Goal: Check status: Check status

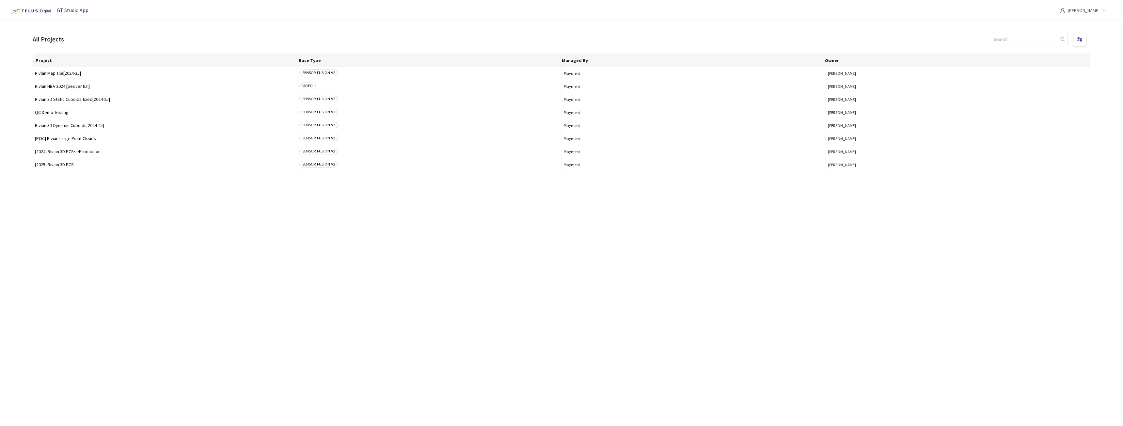
click at [44, 38] on div "All Projects" at bounding box center [48, 39] width 31 height 9
click at [53, 12] on div "GT Studio App" at bounding box center [48, 10] width 81 height 21
click at [33, 12] on img at bounding box center [30, 11] width 45 height 10
click at [67, 11] on span "GT Studio App" at bounding box center [73, 10] width 32 height 7
click at [57, 84] on span "Rivian HBA 2024 [Sequential]" at bounding box center [165, 86] width 260 height 5
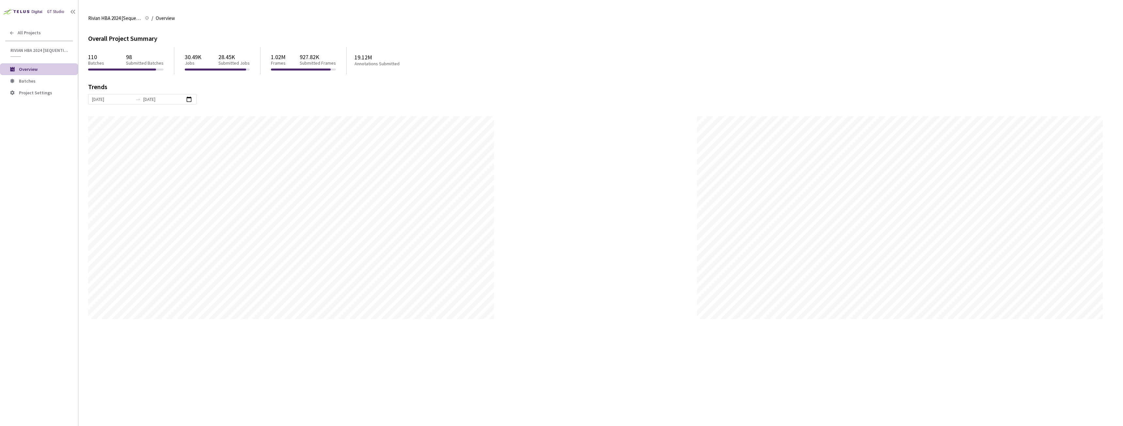
scroll to position [426, 1123]
click at [32, 80] on span "Batches" at bounding box center [27, 81] width 17 height 6
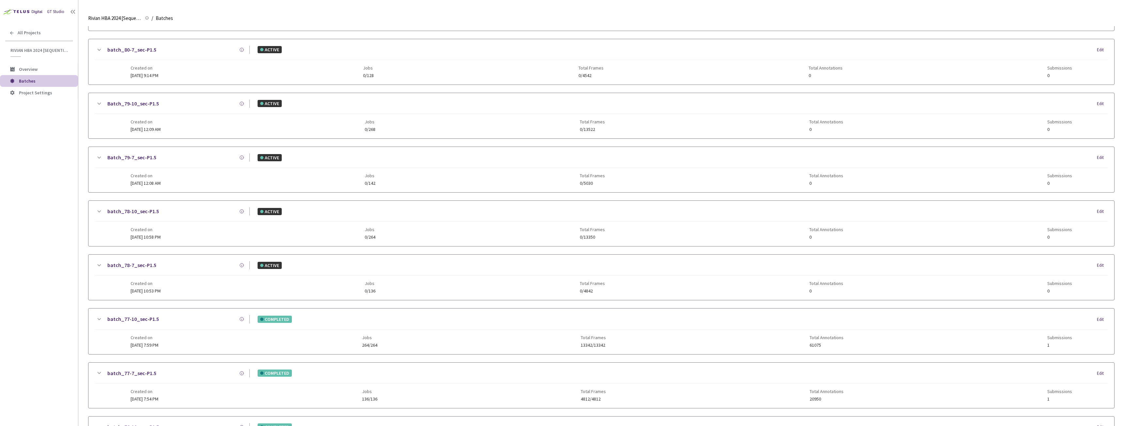
scroll to position [65, 0]
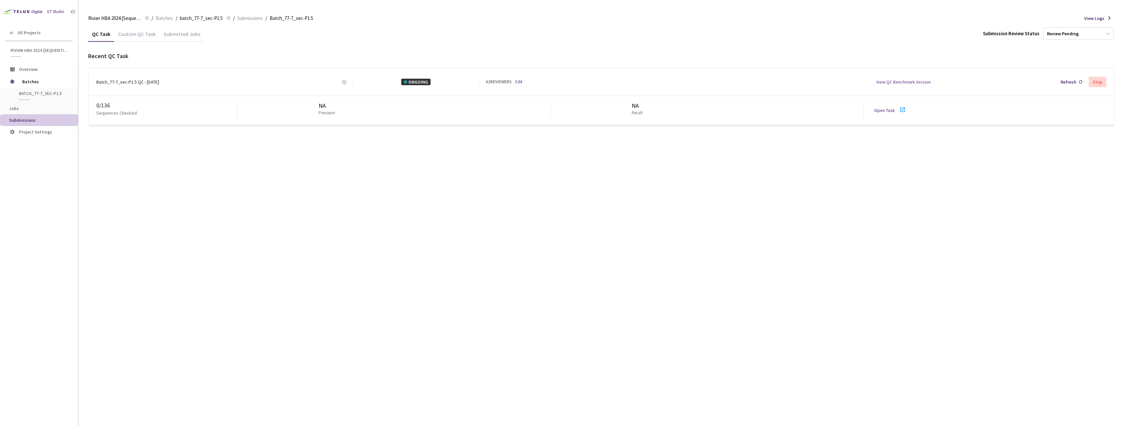
click at [887, 111] on link "Open Task" at bounding box center [884, 110] width 21 height 6
click at [124, 81] on div "Batch_77-7_sec-P1.5 QC - [DATE]" at bounding box center [127, 82] width 63 height 7
click at [1071, 79] on div "Refresh" at bounding box center [1068, 82] width 16 height 7
click at [1075, 80] on div "Refresh" at bounding box center [1068, 82] width 16 height 7
click at [134, 85] on div "Batch_77-7_sec-P1.5 QC - [DATE]" at bounding box center [127, 82] width 63 height 7
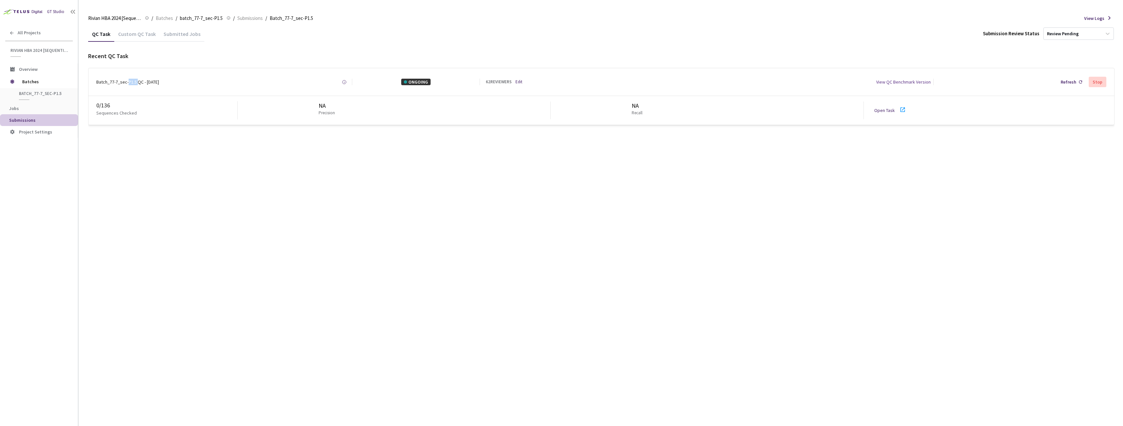
click at [134, 85] on div "Batch_77-7_sec-P1.5 QC - [DATE]" at bounding box center [127, 82] width 63 height 7
click at [176, 86] on div "Batch_77-7_sec-P1.5 QC - 18 Aug, 2025 Created at Today at 9:10 AM GMT+2 Created…" at bounding box center [601, 81] width 1026 height 27
click at [1064, 82] on div "Refresh" at bounding box center [1068, 82] width 16 height 7
click at [115, 103] on div "0 / 136" at bounding box center [166, 105] width 141 height 8
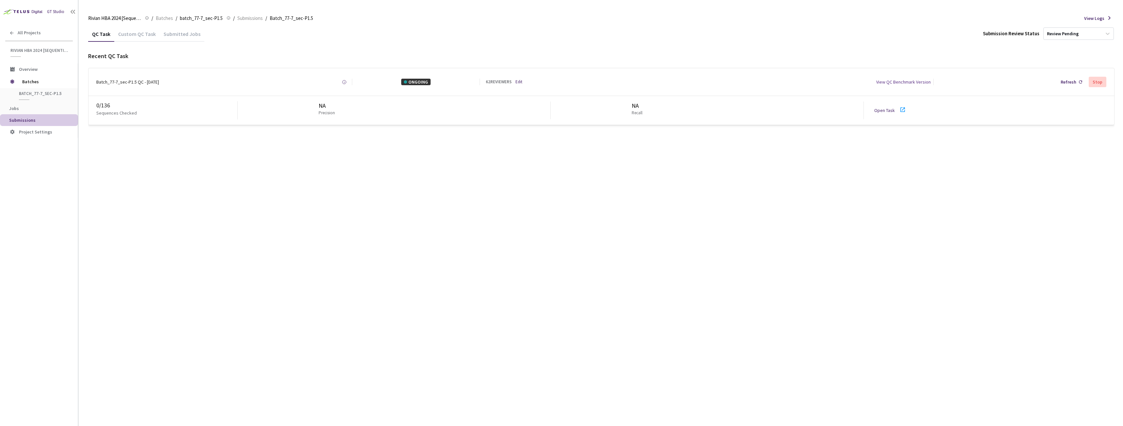
click at [127, 86] on div "Batch_77-7_sec-P1.5 QC - 18 Aug, 2025 Created at Today at 9:10 AM GMT+2 Created…" at bounding box center [601, 81] width 1026 height 27
drag, startPoint x: 97, startPoint y: 81, endPoint x: 182, endPoint y: 82, distance: 85.2
click at [182, 82] on div "Batch_77-7_sec-P1.5 QC - 18 Aug, 2025 Created at Today at 9:10 AM GMT+2 Created…" at bounding box center [224, 82] width 256 height 7
click at [183, 82] on div "Batch_77-7_sec-P1.5 QC - 18 Aug, 2025 Created at Today at 9:10 AM GMT+2 Created…" at bounding box center [224, 82] width 256 height 7
click at [123, 82] on div "Batch_77-7_sec-P1.5 QC - [DATE]" at bounding box center [127, 82] width 63 height 7
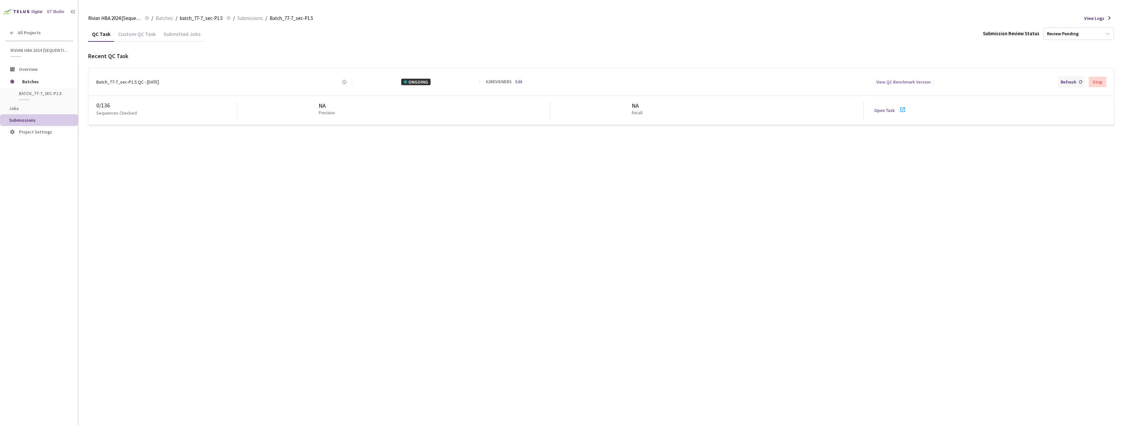
click at [1063, 79] on div "Refresh" at bounding box center [1068, 82] width 16 height 7
click at [128, 83] on div "Batch_77-7_sec-P1.5 QC - [DATE]" at bounding box center [127, 82] width 63 height 7
click at [139, 80] on div "Batch_77-7_sec-P1.5 QC - [DATE]" at bounding box center [127, 82] width 63 height 7
click at [128, 83] on div "Batch_77-7_sec-P1.5 QC - [DATE]" at bounding box center [127, 82] width 63 height 7
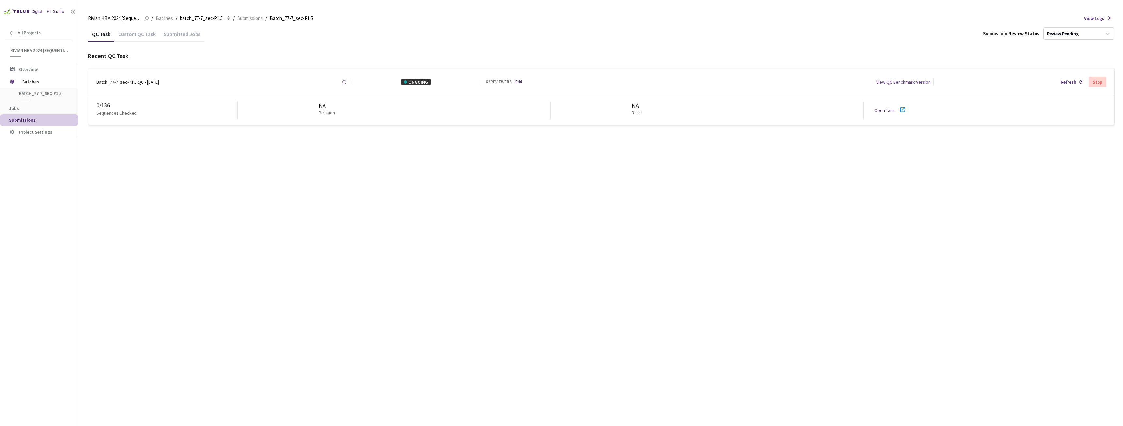
click at [131, 34] on div "Custom QC Task" at bounding box center [136, 36] width 45 height 11
click at [180, 33] on div "Submitted Jobs" at bounding box center [182, 36] width 45 height 11
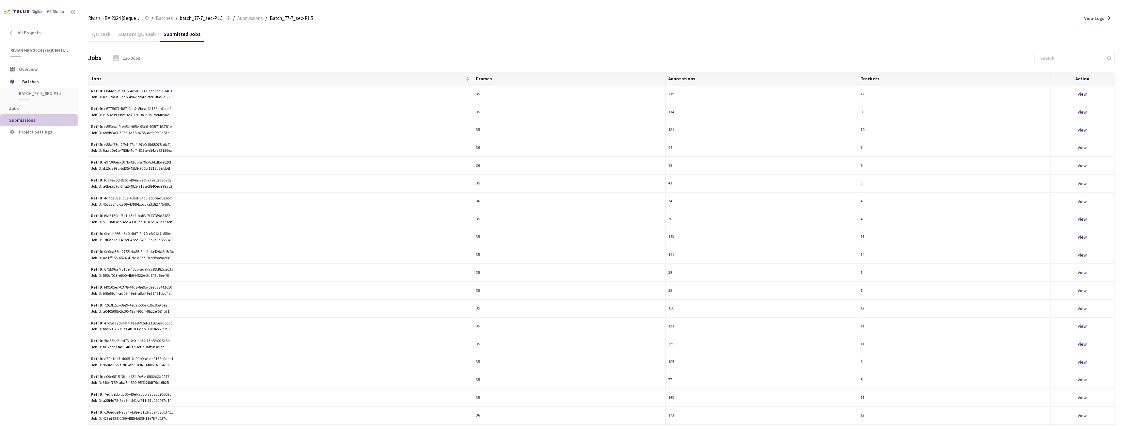
click at [98, 33] on div "QC Task" at bounding box center [101, 36] width 26 height 11
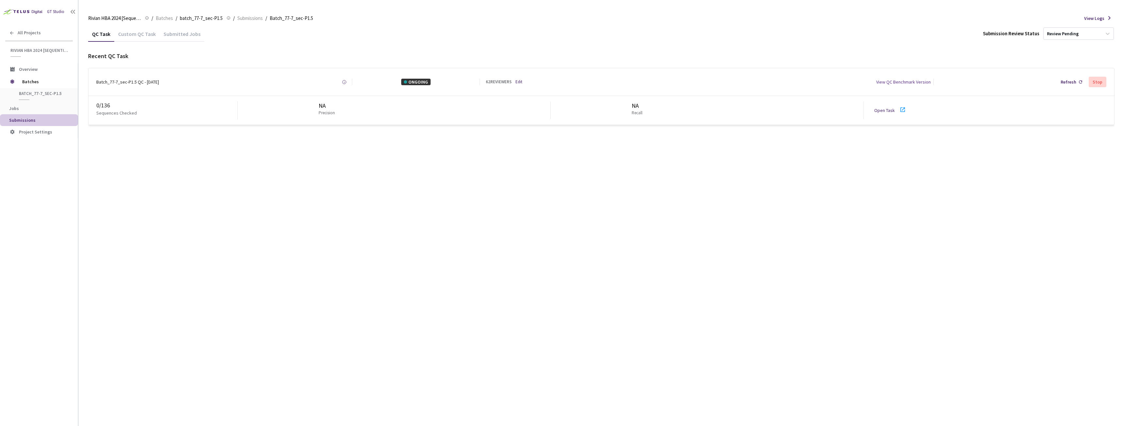
click at [152, 83] on div "Batch_77-7_sec-P1.5 QC - [DATE]" at bounding box center [127, 82] width 63 height 7
click at [153, 83] on div "Batch_77-7_sec-P1.5 QC - [DATE]" at bounding box center [127, 82] width 63 height 7
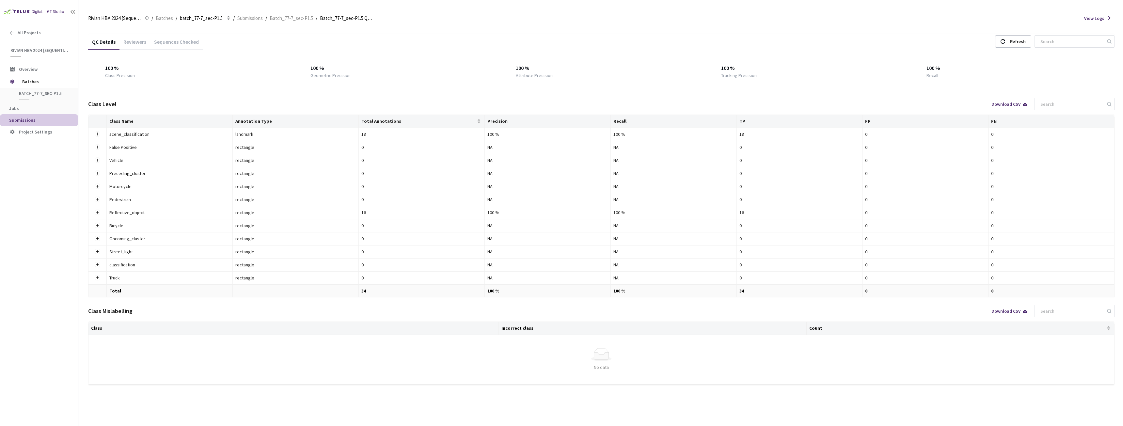
click at [142, 42] on div "Reviewers" at bounding box center [134, 44] width 31 height 11
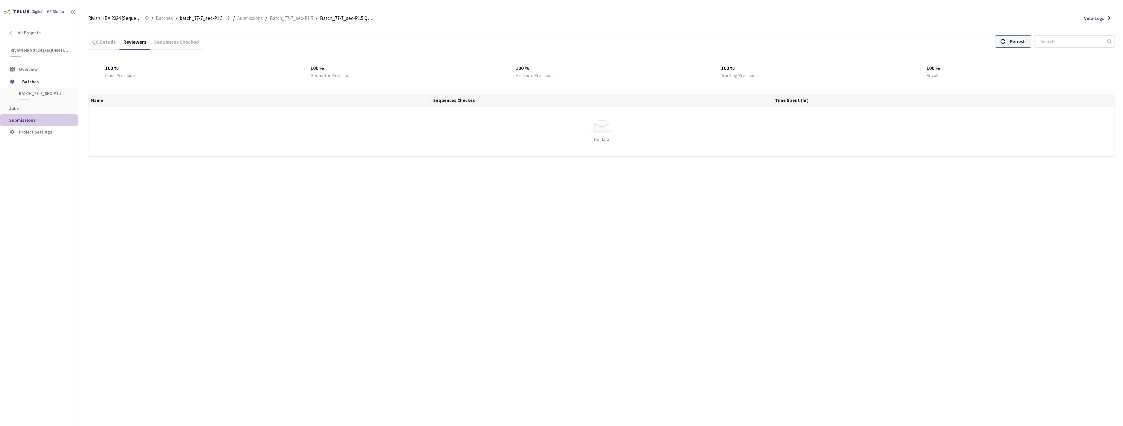
click at [1020, 41] on div "Refresh" at bounding box center [1018, 42] width 16 height 12
click at [1026, 39] on div "Refresh" at bounding box center [1018, 42] width 16 height 12
click at [1005, 39] on div at bounding box center [1002, 42] width 5 height 12
click at [1013, 41] on div "Refresh" at bounding box center [1013, 41] width 36 height 12
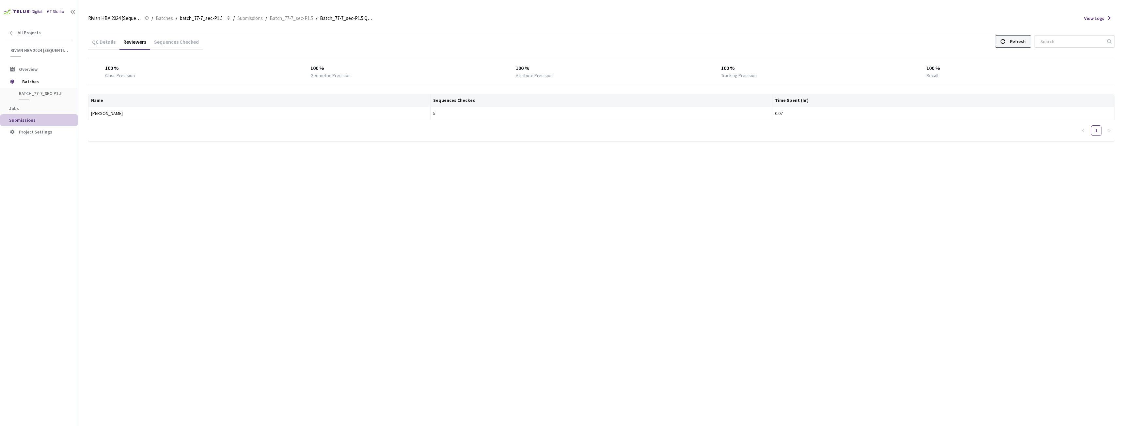
click at [1021, 42] on div "Refresh" at bounding box center [1018, 42] width 16 height 12
click at [1026, 42] on div "Refresh" at bounding box center [1018, 42] width 16 height 12
click at [1020, 34] on div "QC Details Reviewers Sequences Checked Refresh" at bounding box center [601, 42] width 1026 height 17
click at [1018, 40] on div "Refresh" at bounding box center [1018, 42] width 16 height 12
click at [1017, 40] on div "Refresh" at bounding box center [1018, 42] width 16 height 12
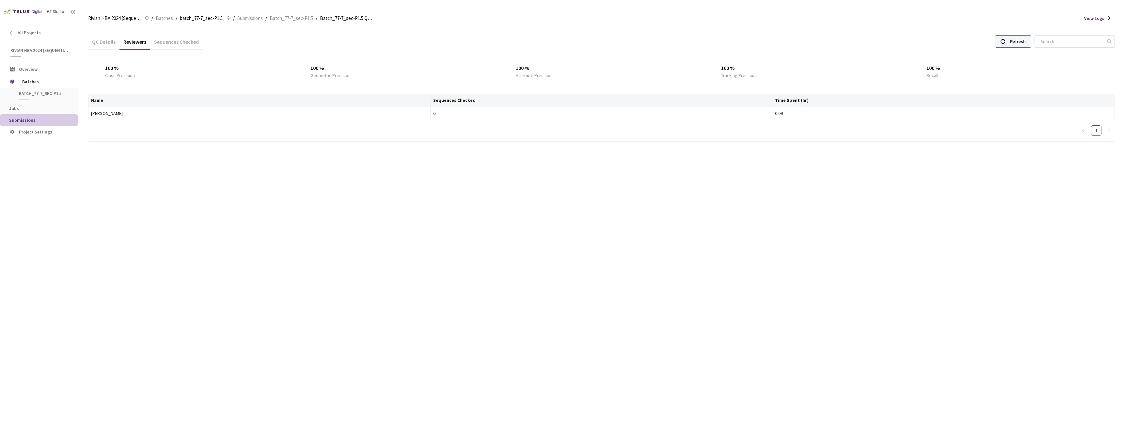
click at [1017, 40] on div "Refresh" at bounding box center [1018, 42] width 16 height 12
click at [1005, 40] on use at bounding box center [1002, 41] width 5 height 5
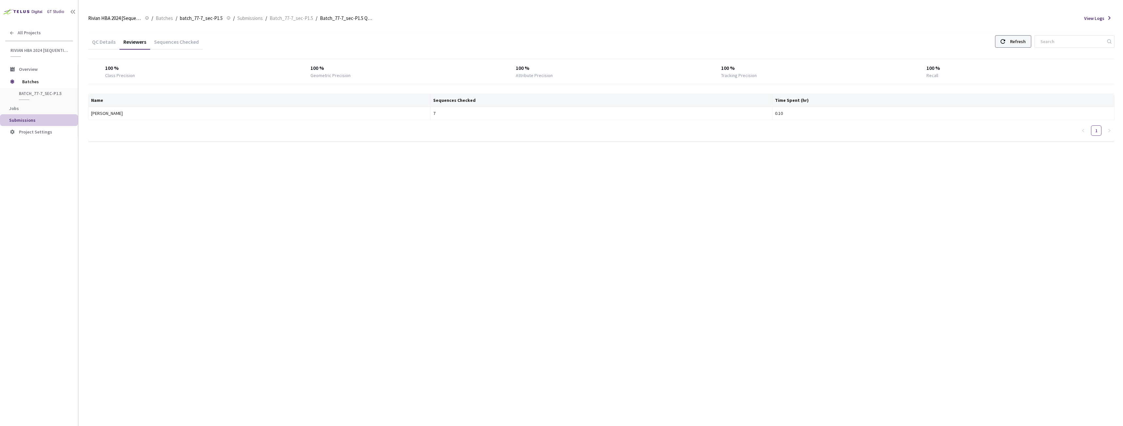
click at [1005, 40] on use at bounding box center [1002, 41] width 5 height 5
click at [1005, 39] on icon at bounding box center [1002, 41] width 5 height 5
click at [1001, 41] on div "Refresh" at bounding box center [1013, 41] width 36 height 12
click at [1019, 38] on div "Refresh" at bounding box center [1018, 42] width 16 height 12
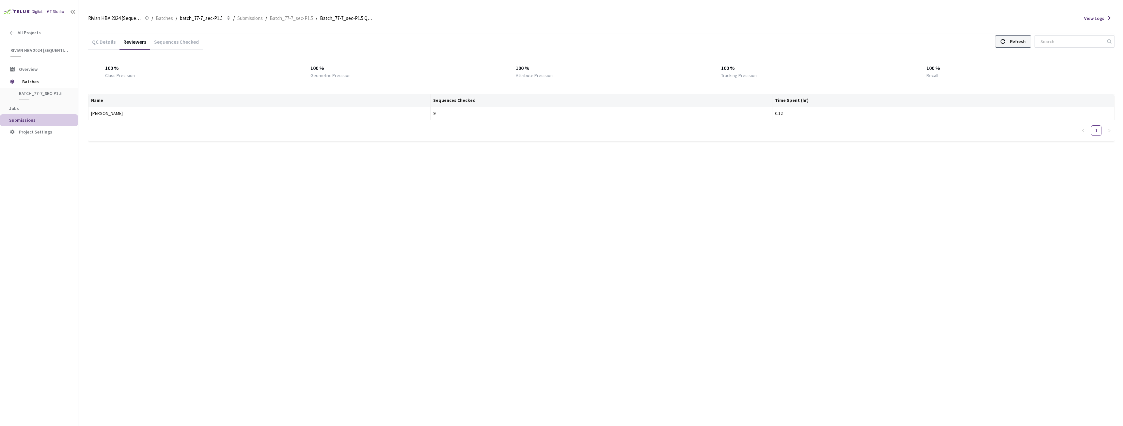
click at [1019, 38] on div "Refresh" at bounding box center [1018, 42] width 16 height 12
click at [1005, 45] on div at bounding box center [1002, 42] width 5 height 12
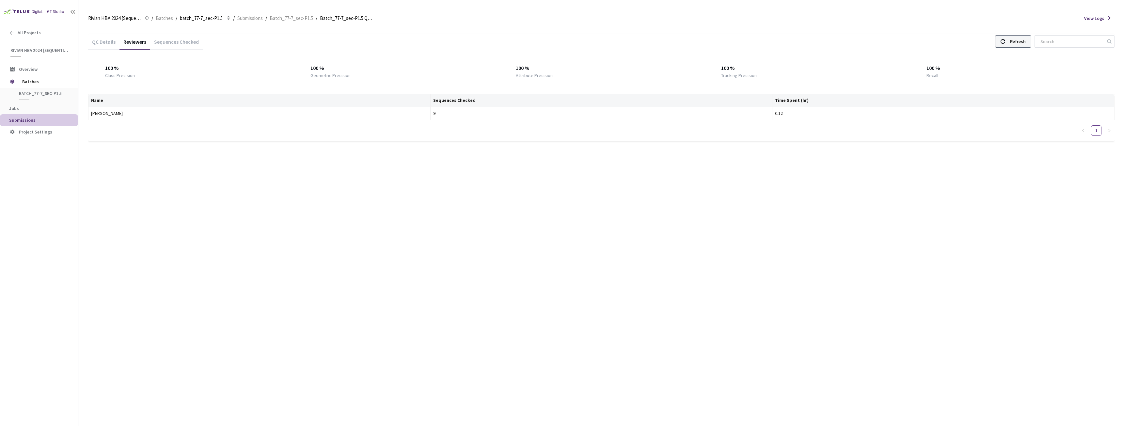
click at [1005, 45] on div at bounding box center [1002, 42] width 5 height 12
click at [1014, 38] on div "Refresh" at bounding box center [1013, 41] width 36 height 12
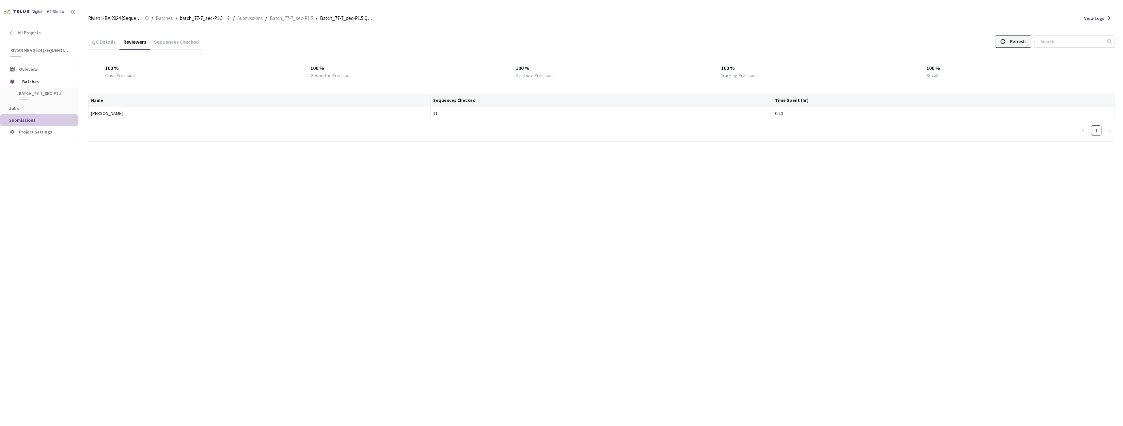
click at [1014, 38] on div "Refresh" at bounding box center [1013, 41] width 36 height 12
click at [1019, 38] on div "Refresh" at bounding box center [1018, 42] width 16 height 12
click at [1006, 44] on div "Refresh" at bounding box center [1013, 41] width 36 height 12
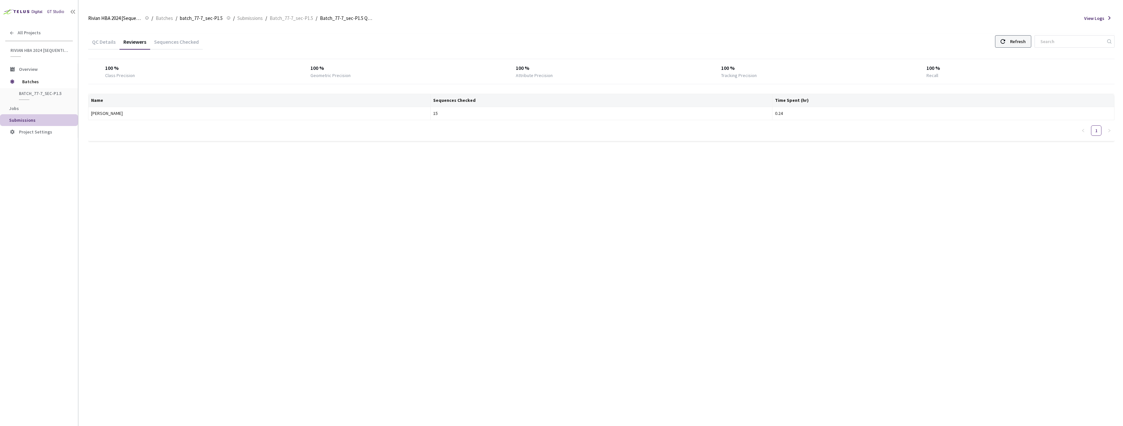
click at [1006, 44] on div "Refresh" at bounding box center [1013, 41] width 36 height 12
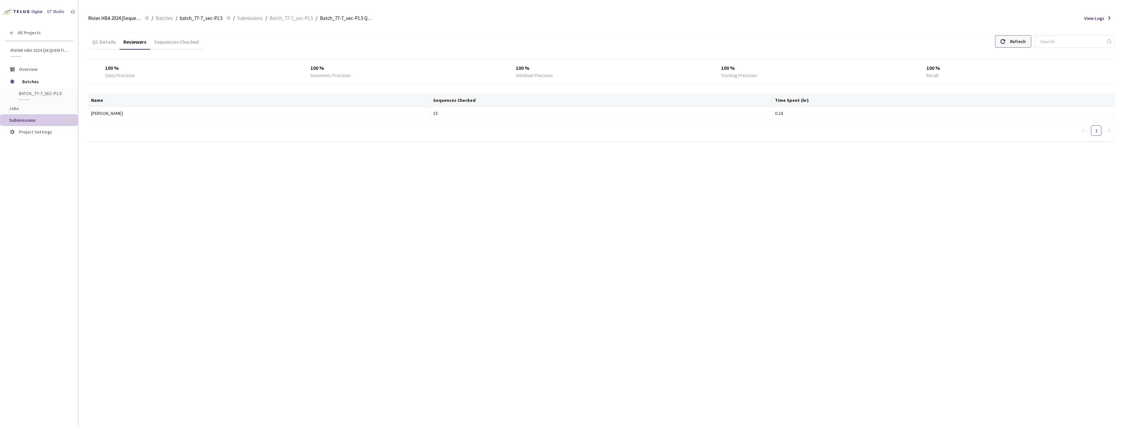
click at [1005, 37] on div at bounding box center [1002, 42] width 5 height 12
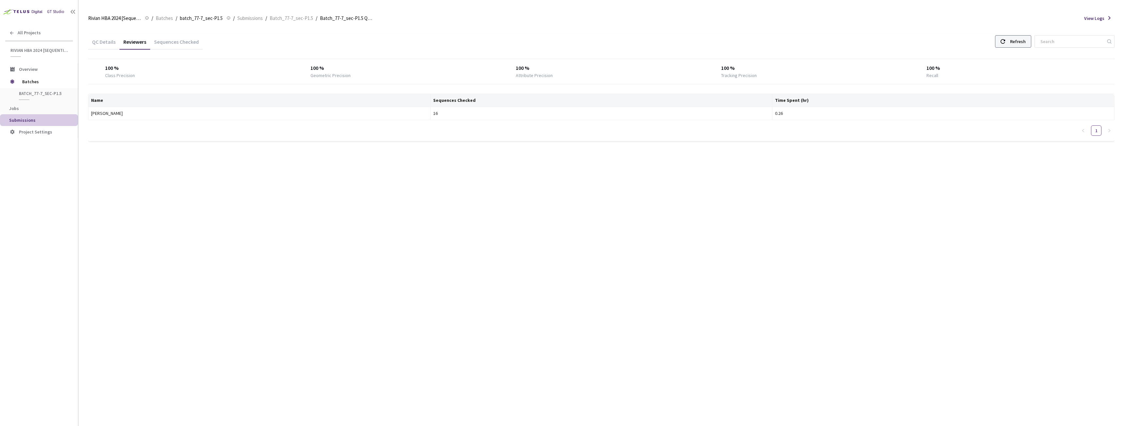
click at [1005, 37] on div at bounding box center [1002, 42] width 5 height 12
click at [1005, 42] on icon at bounding box center [1002, 41] width 5 height 5
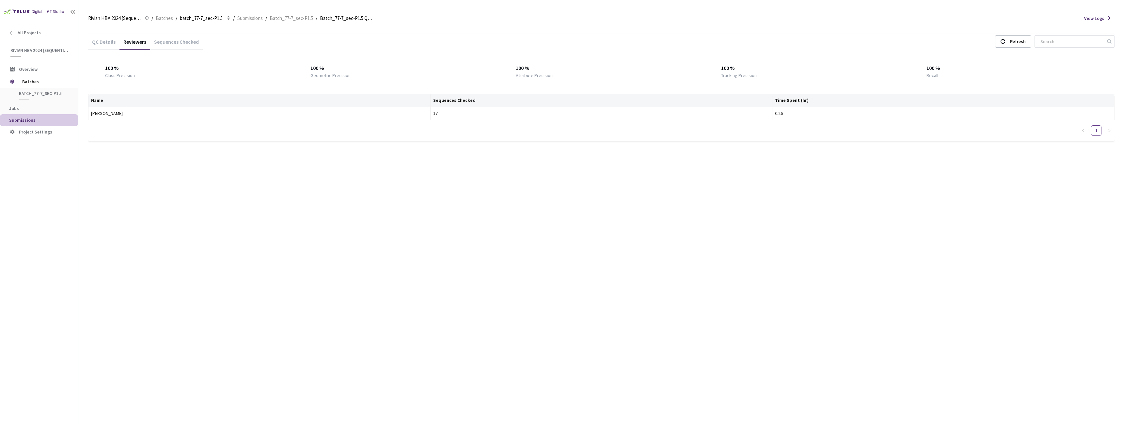
click at [1006, 35] on div "QC Details Reviewers Sequences Checked Refresh" at bounding box center [601, 42] width 1026 height 17
click at [1013, 39] on div "Refresh" at bounding box center [1013, 41] width 36 height 12
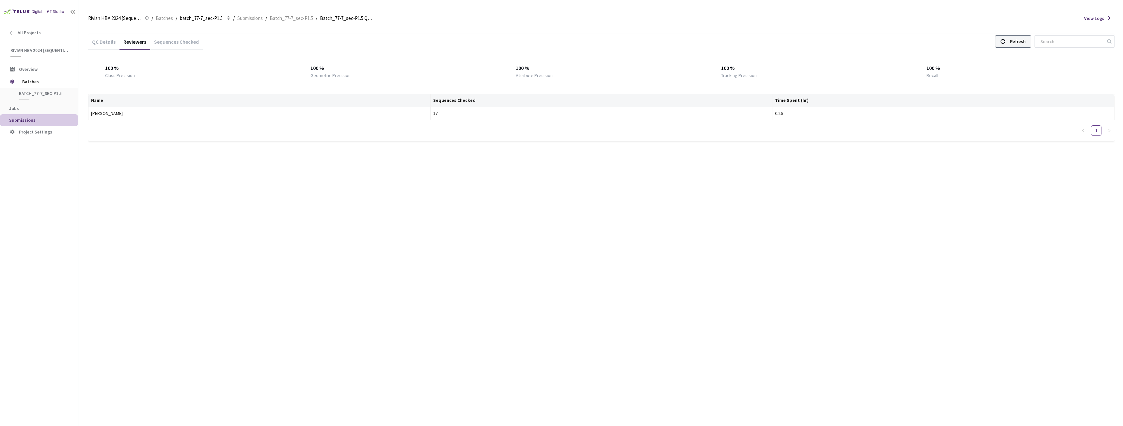
click at [1013, 39] on div "Refresh" at bounding box center [1013, 41] width 36 height 12
click at [1005, 42] on icon at bounding box center [1002, 41] width 5 height 5
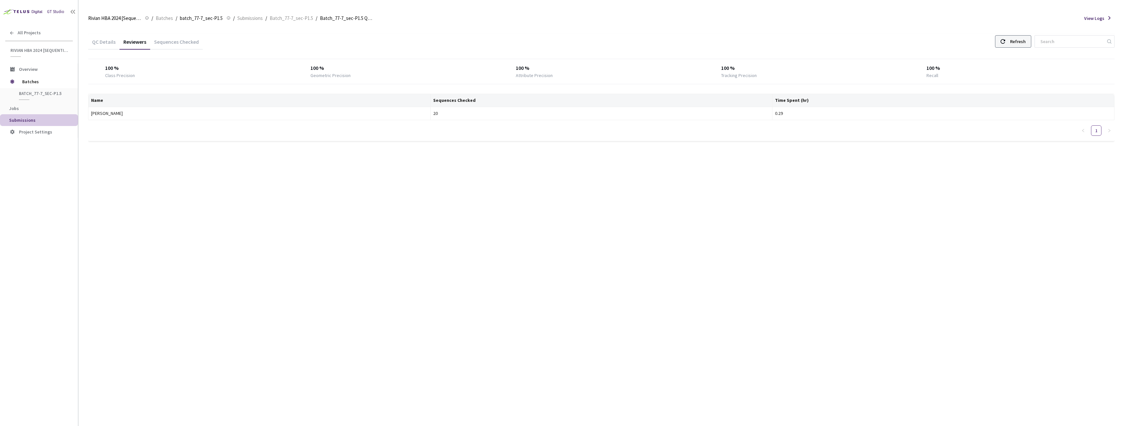
click at [1005, 42] on icon at bounding box center [1002, 41] width 5 height 5
click at [1005, 43] on icon at bounding box center [1002, 41] width 5 height 5
click at [1005, 41] on icon at bounding box center [1002, 41] width 5 height 5
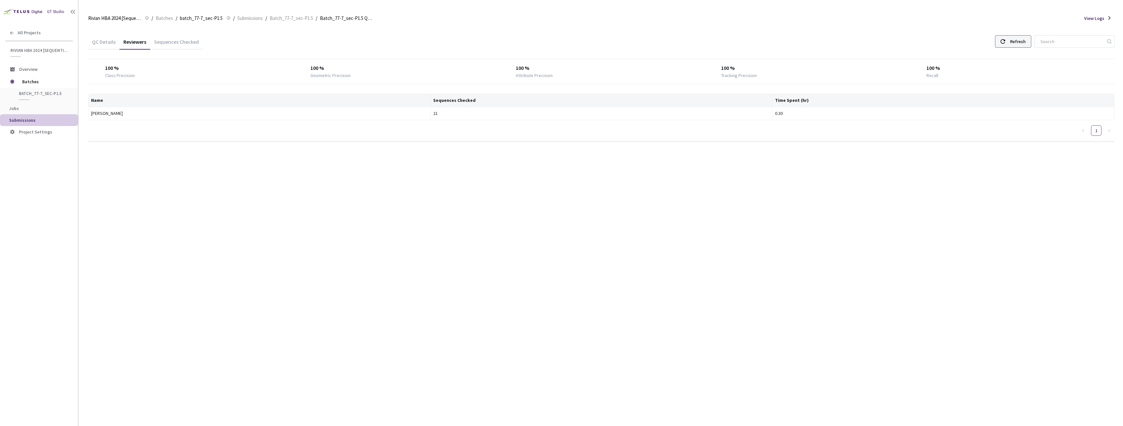
click at [1005, 41] on icon at bounding box center [1002, 41] width 5 height 5
click at [1005, 39] on div at bounding box center [1002, 42] width 5 height 12
click at [1005, 37] on div at bounding box center [1002, 42] width 5 height 12
click at [1005, 36] on div at bounding box center [1002, 42] width 5 height 12
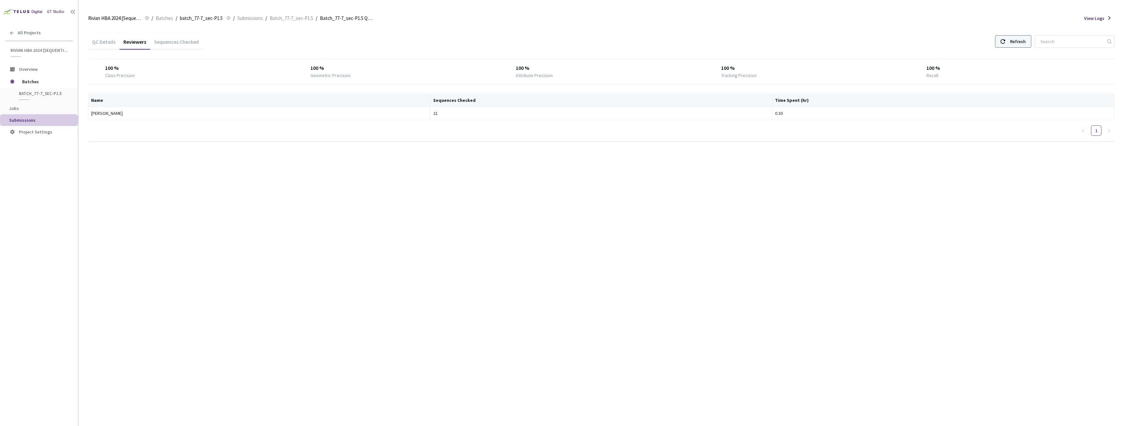
click at [1014, 43] on div "Refresh" at bounding box center [1013, 41] width 36 height 12
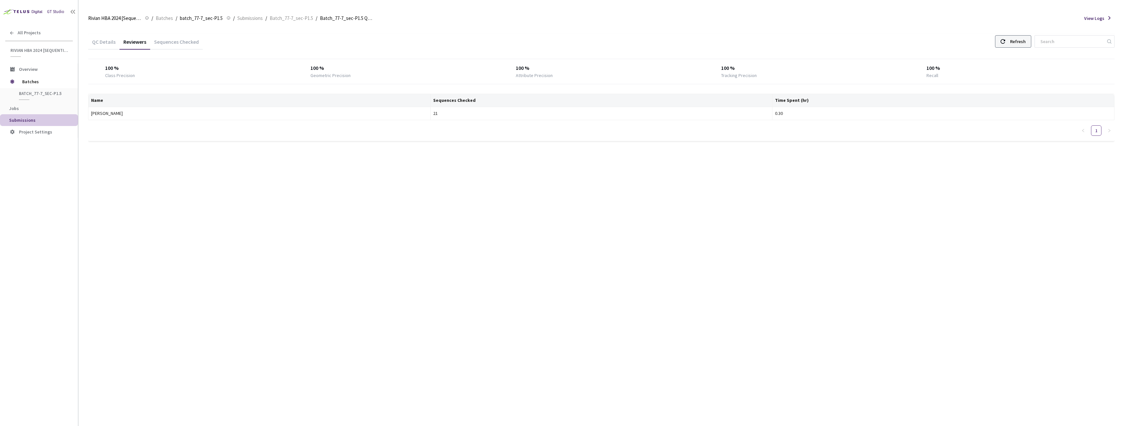
click at [1014, 43] on div "Refresh" at bounding box center [1013, 41] width 36 height 12
click at [1013, 39] on div "Refresh" at bounding box center [1013, 41] width 36 height 12
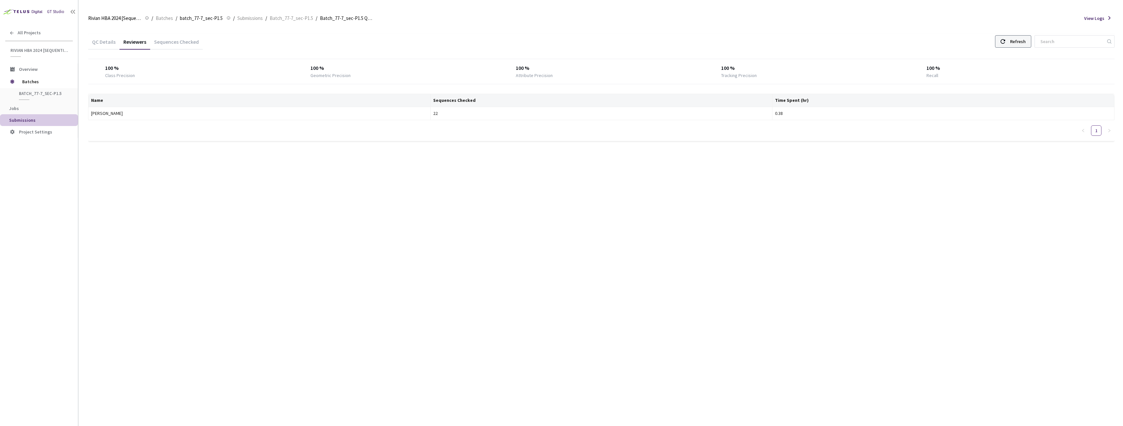
click at [1025, 43] on div "Refresh" at bounding box center [1018, 42] width 16 height 12
click at [1026, 43] on div "Refresh" at bounding box center [1018, 42] width 16 height 12
click at [1026, 41] on div "Refresh" at bounding box center [1018, 42] width 16 height 12
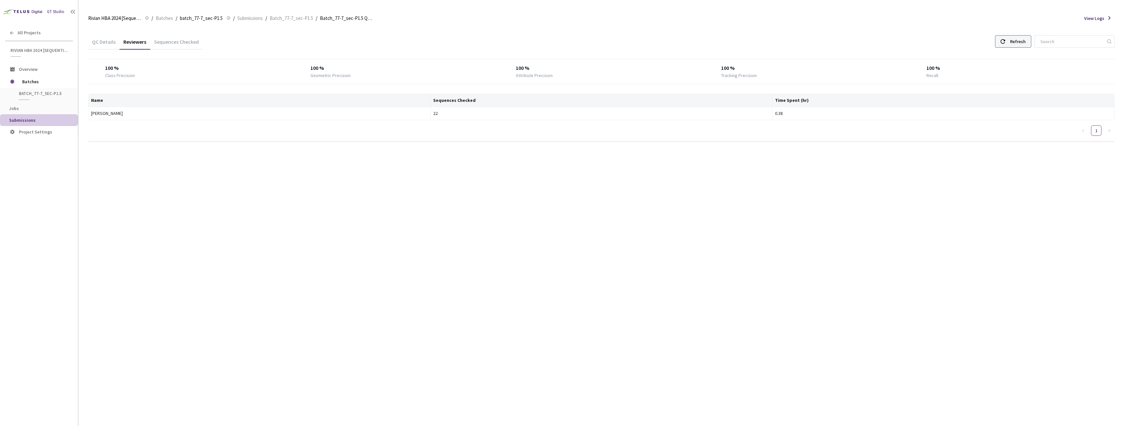
click at [1026, 40] on div "Refresh" at bounding box center [1018, 42] width 16 height 12
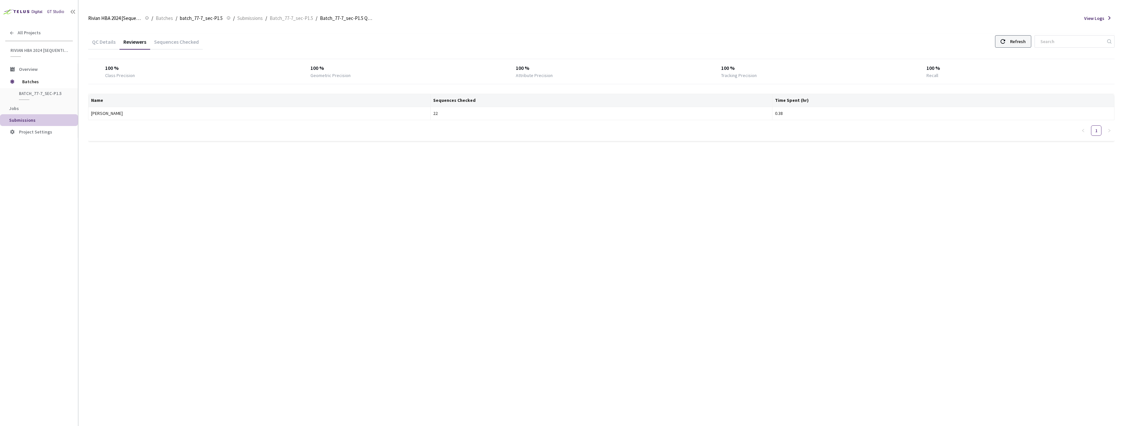
click at [1026, 40] on div "Refresh" at bounding box center [1018, 42] width 16 height 12
click at [1026, 42] on div "Refresh" at bounding box center [1018, 42] width 16 height 12
